Goal: Task Accomplishment & Management: Manage account settings

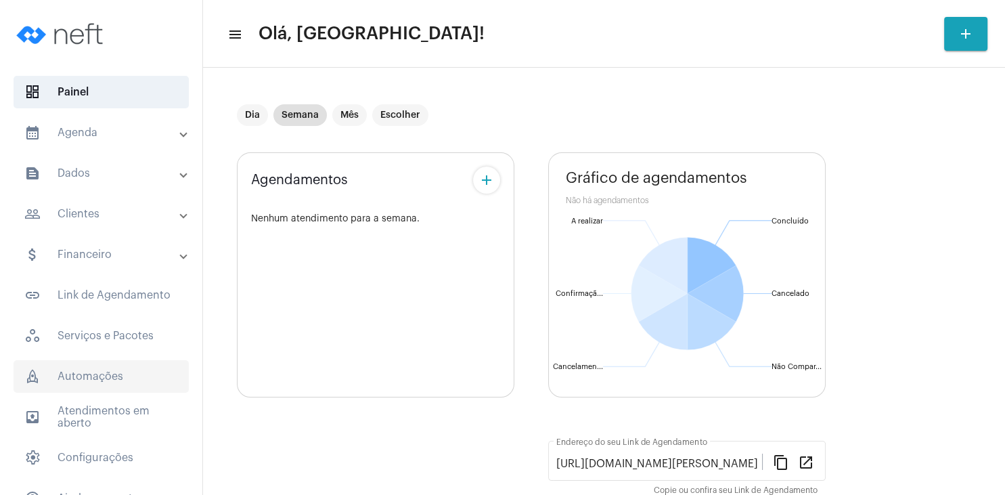
click at [106, 382] on span "rocket_outlined Automações" at bounding box center [101, 376] width 175 height 32
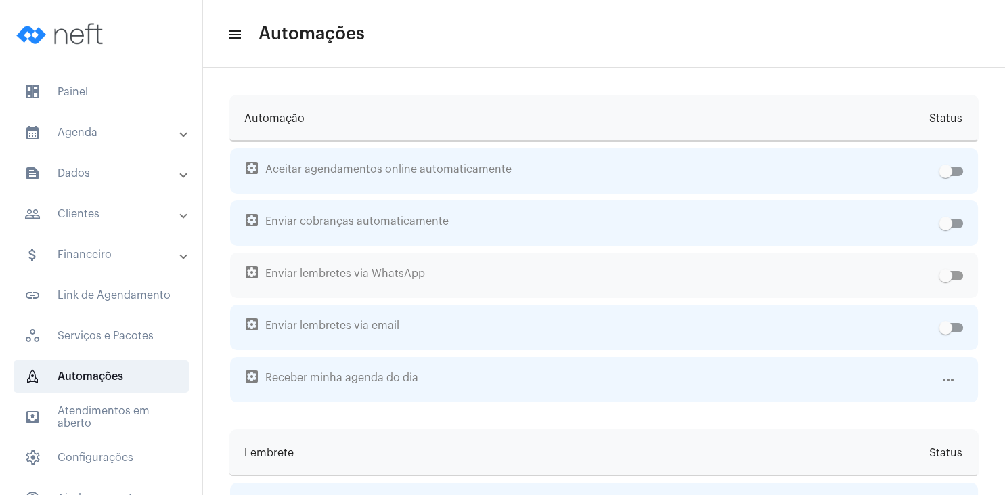
click at [962, 275] on span at bounding box center [951, 275] width 24 height 9
click at [946, 280] on input "checkbox" at bounding box center [945, 280] width 1 height 1
checkbox input "true"
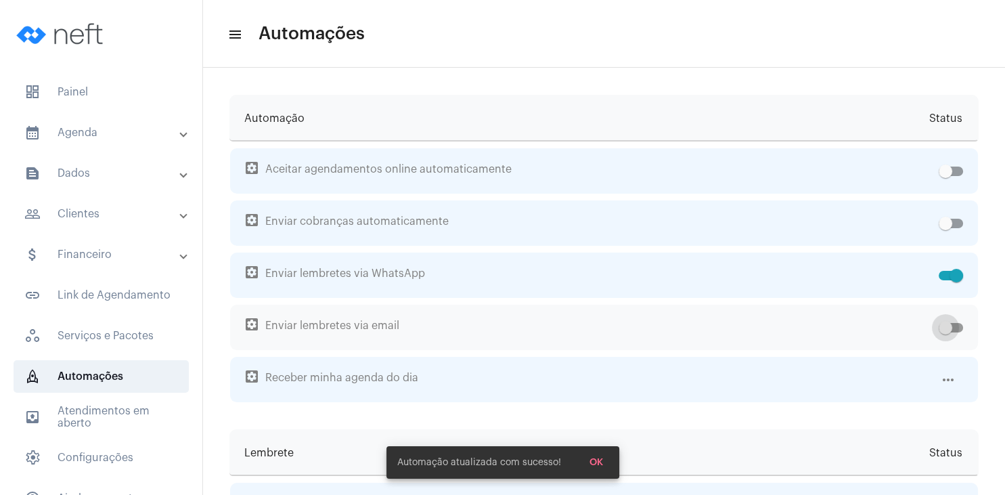
click at [957, 324] on span at bounding box center [951, 327] width 24 height 9
click at [946, 332] on input "checkbox" at bounding box center [945, 332] width 1 height 1
checkbox input "true"
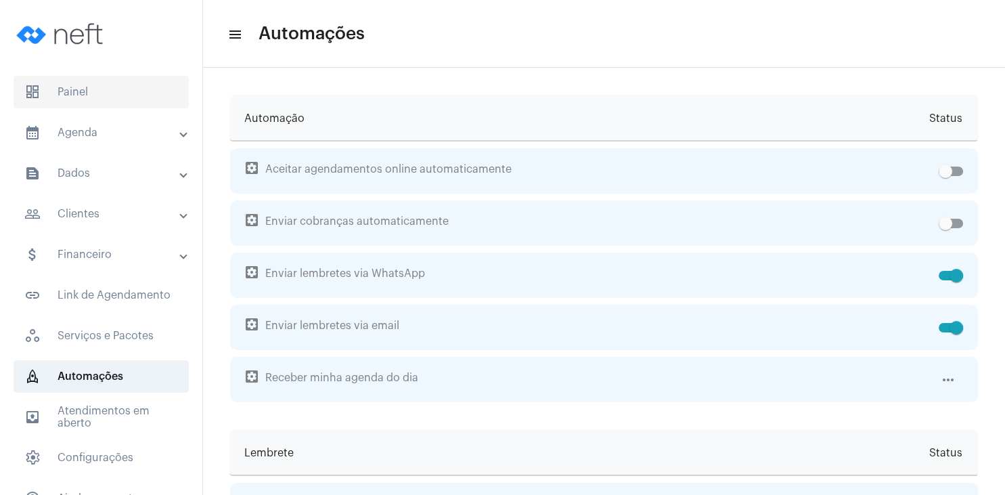
click at [123, 95] on span "dashboard Painel" at bounding box center [101, 92] width 175 height 32
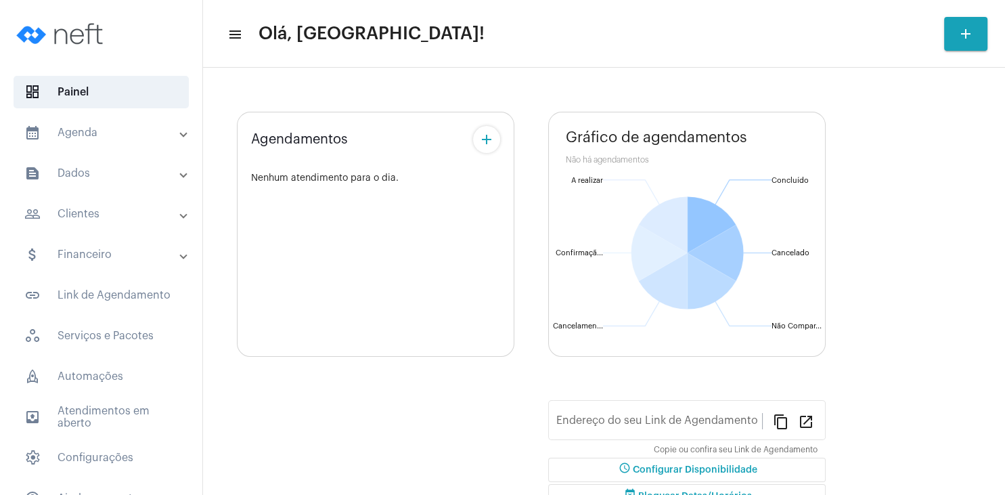
type input "[URL][DOMAIN_NAME][PERSON_NAME]"
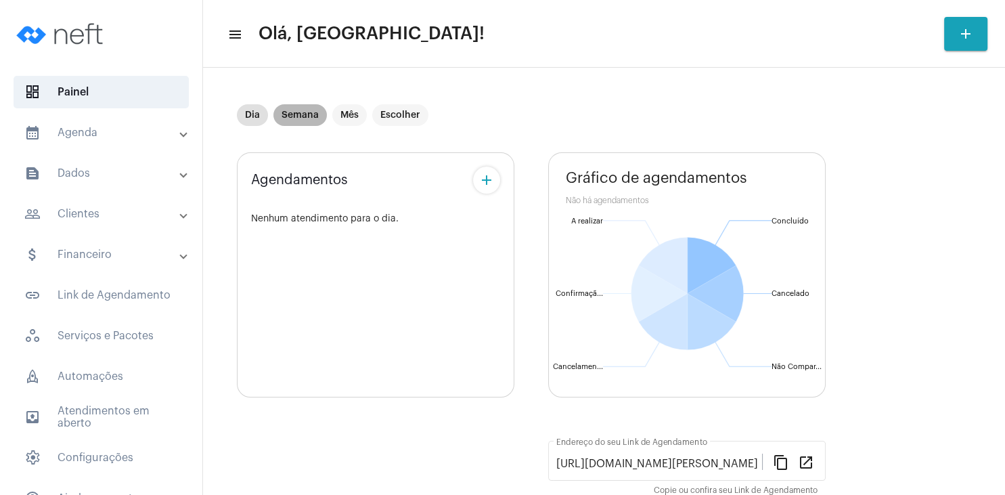
click at [316, 112] on mat-chip "Semana" at bounding box center [299, 115] width 53 height 22
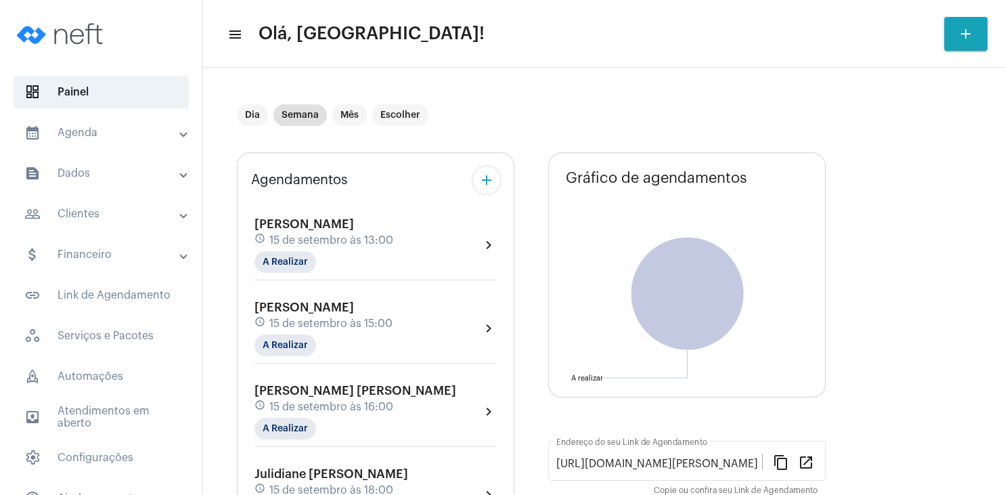
click at [99, 223] on mat-expansion-panel-header "people_outline Clientes" at bounding box center [105, 214] width 194 height 32
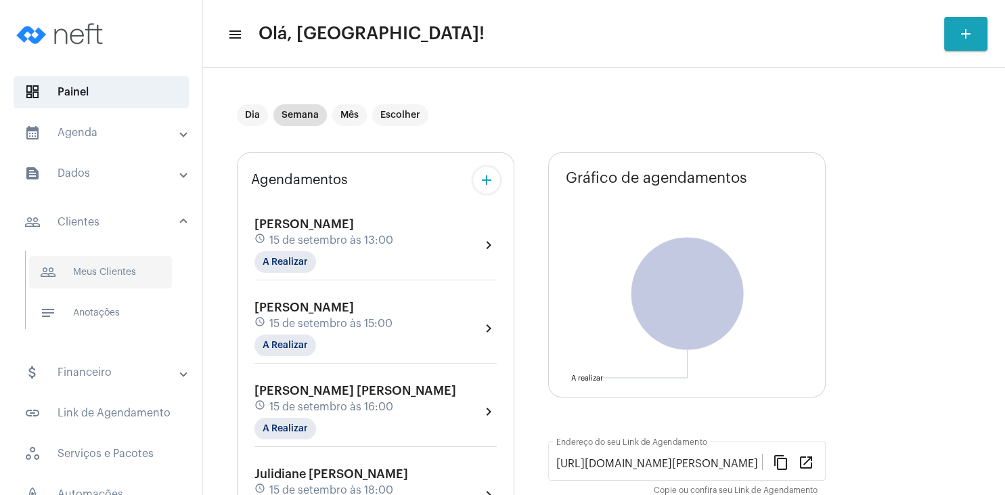
click at [118, 272] on span "people_outline Meus Clientes" at bounding box center [100, 272] width 143 height 32
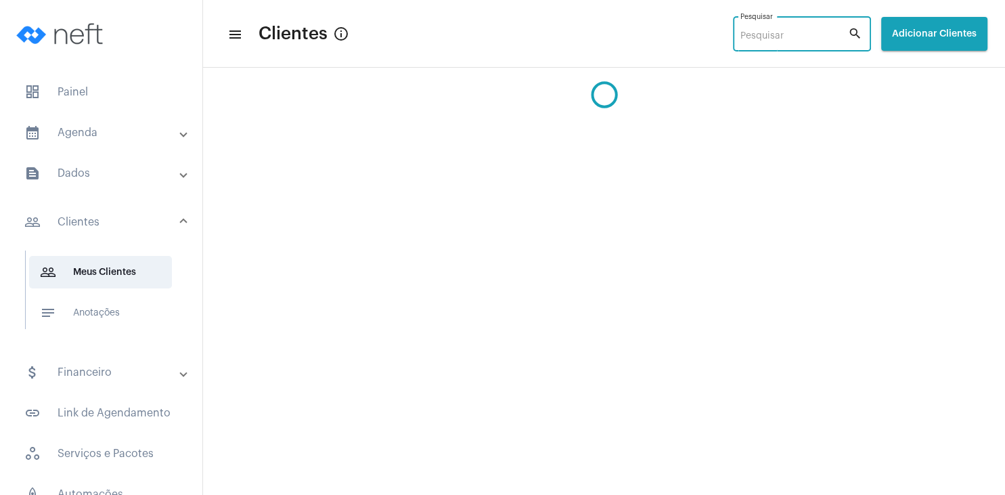
click at [740, 37] on input "Pesquisar" at bounding box center [794, 36] width 108 height 11
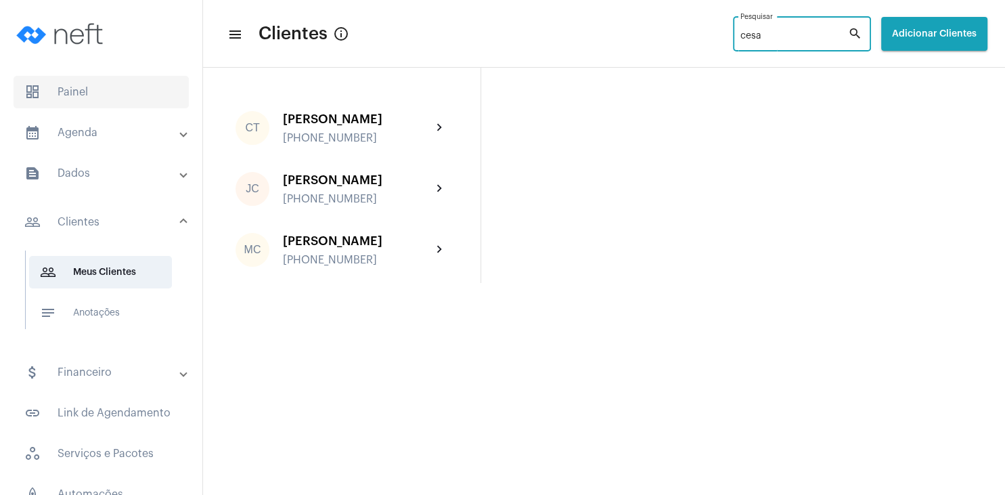
type input "cesa"
click at [74, 94] on span "dashboard Painel" at bounding box center [101, 92] width 175 height 32
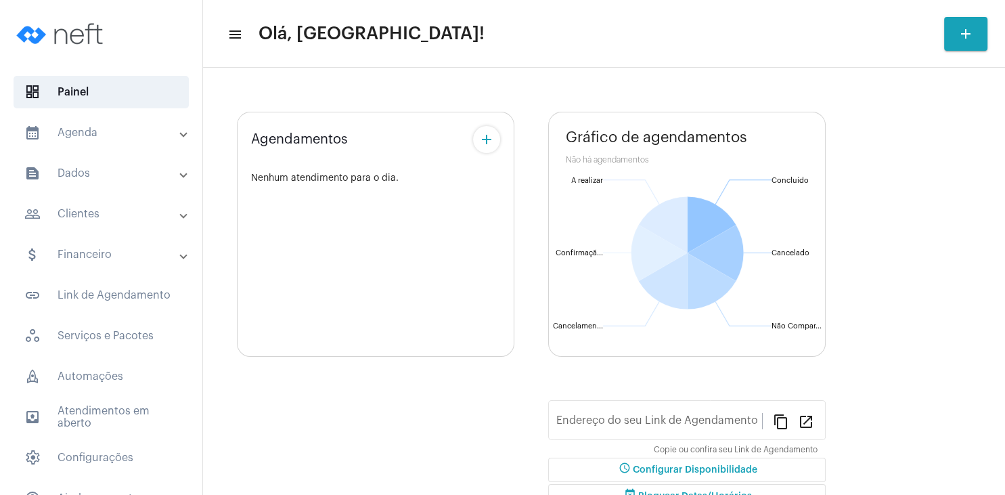
type input "[URL][DOMAIN_NAME][PERSON_NAME]"
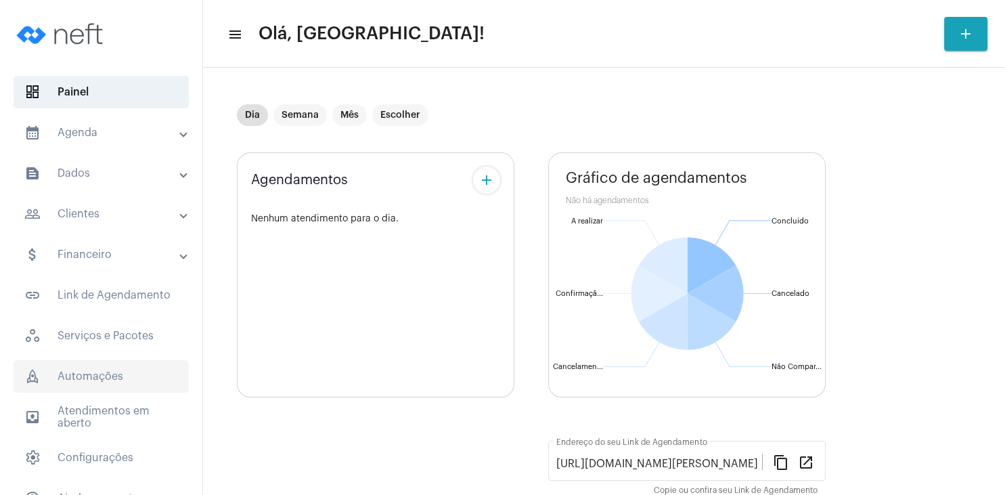
click at [77, 380] on span "rocket_outlined Automações" at bounding box center [101, 376] width 175 height 32
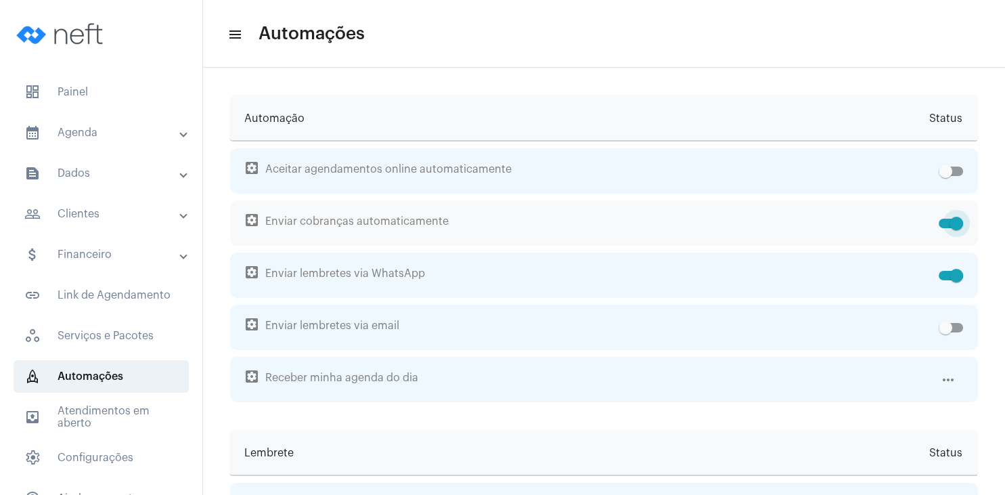
click at [941, 222] on span at bounding box center [951, 223] width 24 height 9
click at [945, 228] on input "checkbox" at bounding box center [945, 228] width 1 height 1
checkbox input "false"
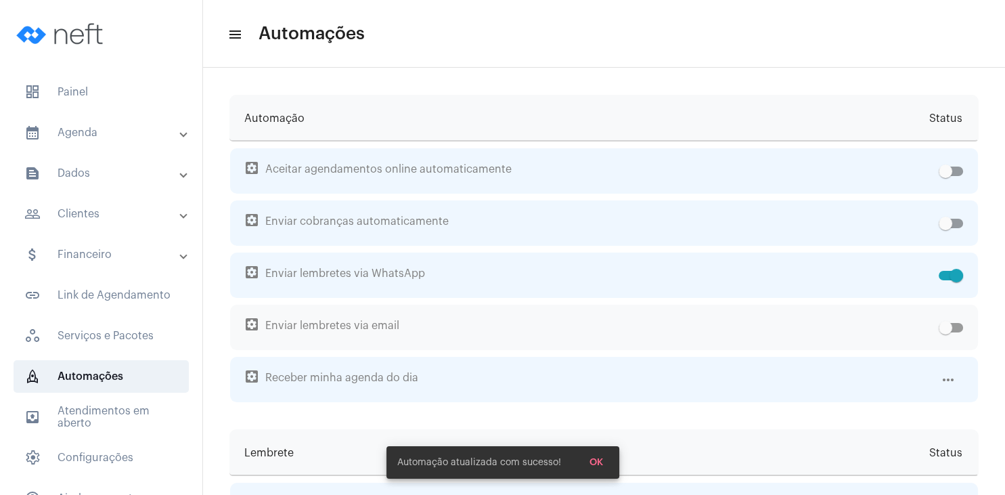
click at [952, 328] on span at bounding box center [946, 328] width 14 height 14
click at [946, 332] on input "checkbox" at bounding box center [945, 332] width 1 height 1
checkbox input "true"
